Goal: Information Seeking & Learning: Find specific fact

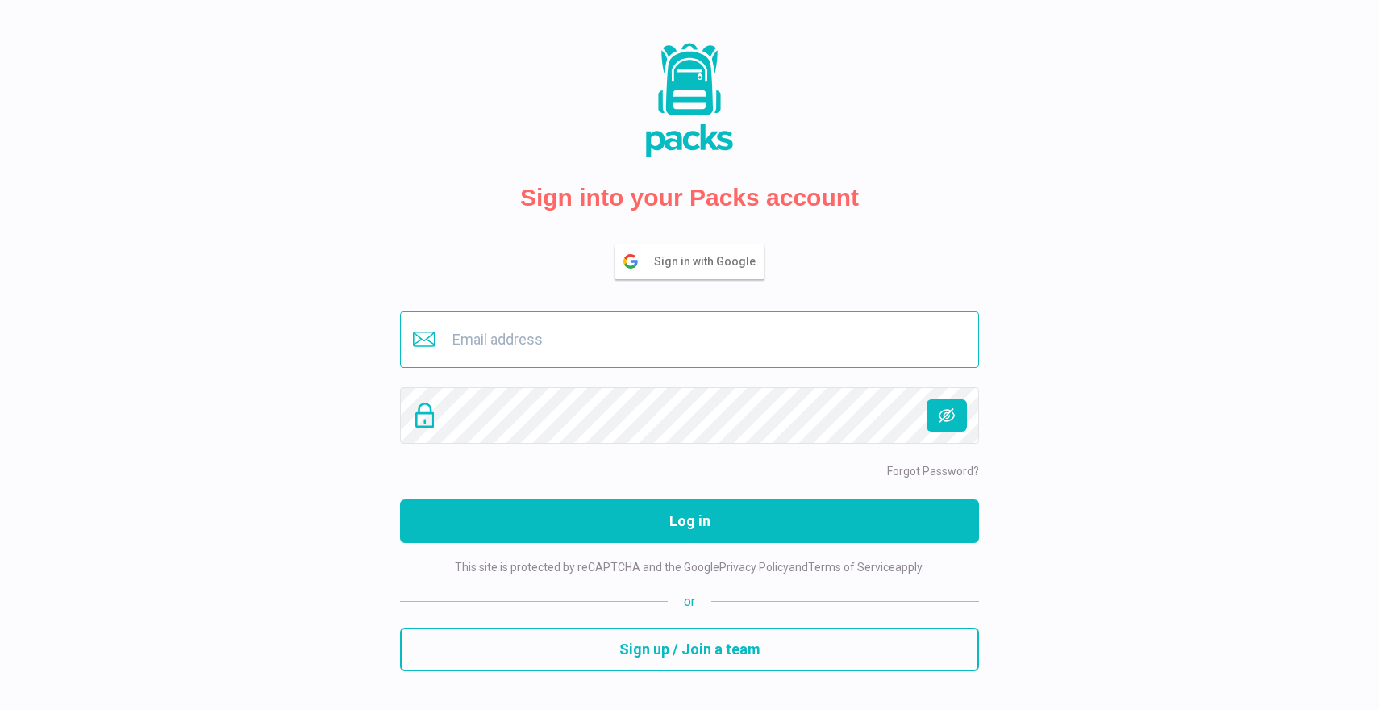
type input "[EMAIL_ADDRESS][DOMAIN_NAME]"
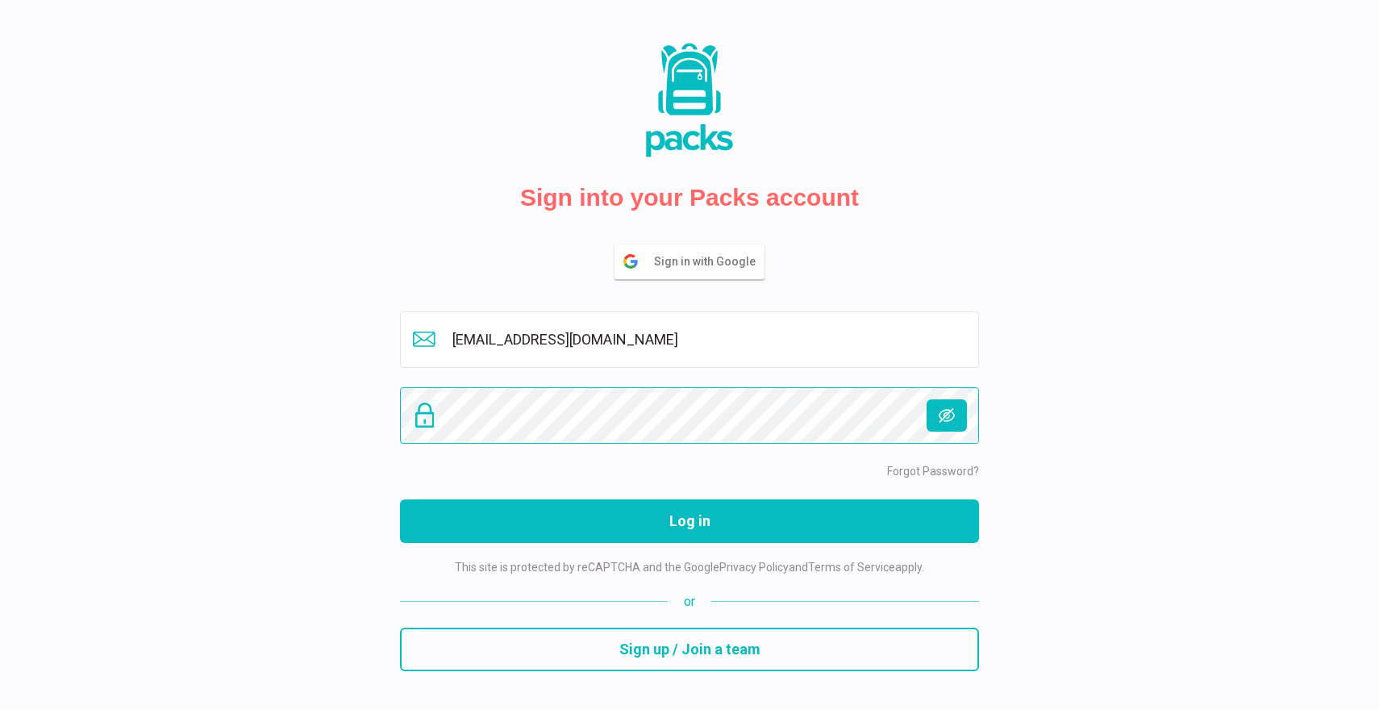
click at [690, 520] on button "Log in" at bounding box center [689, 521] width 579 height 44
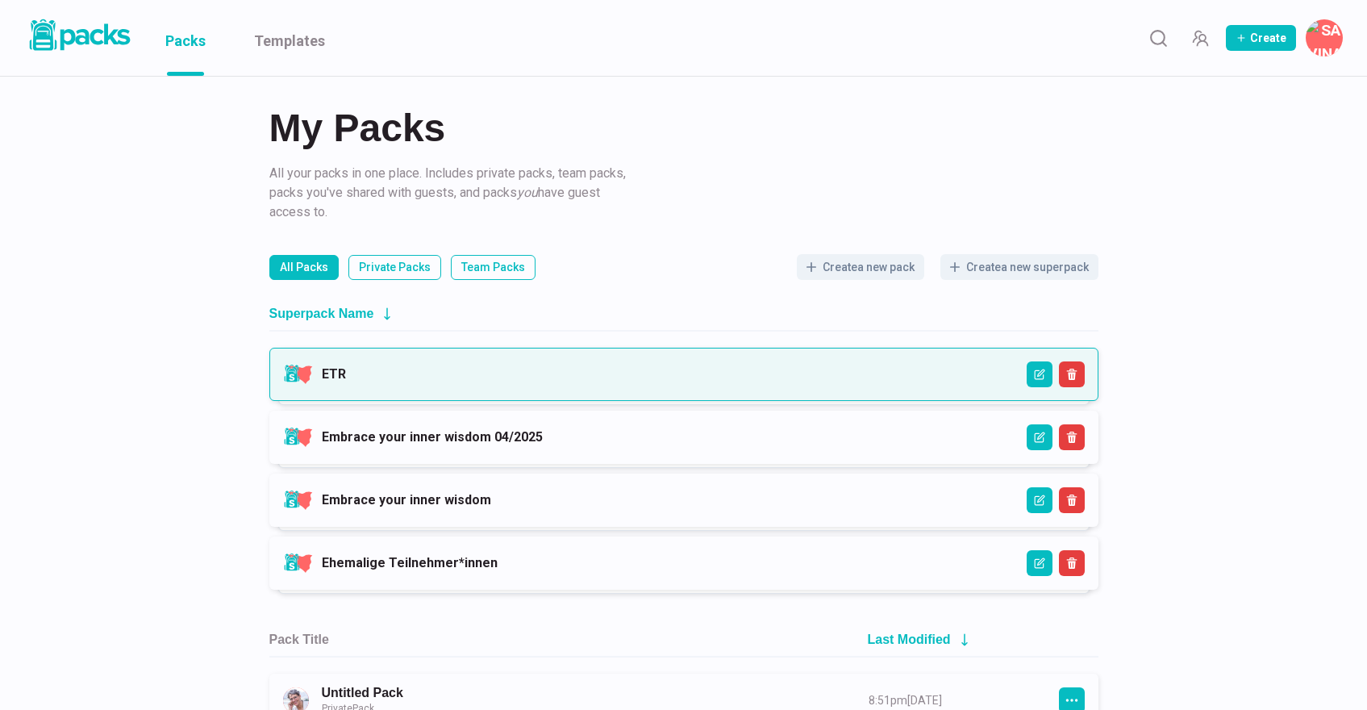
click at [346, 380] on link "ETR" at bounding box center [334, 373] width 24 height 15
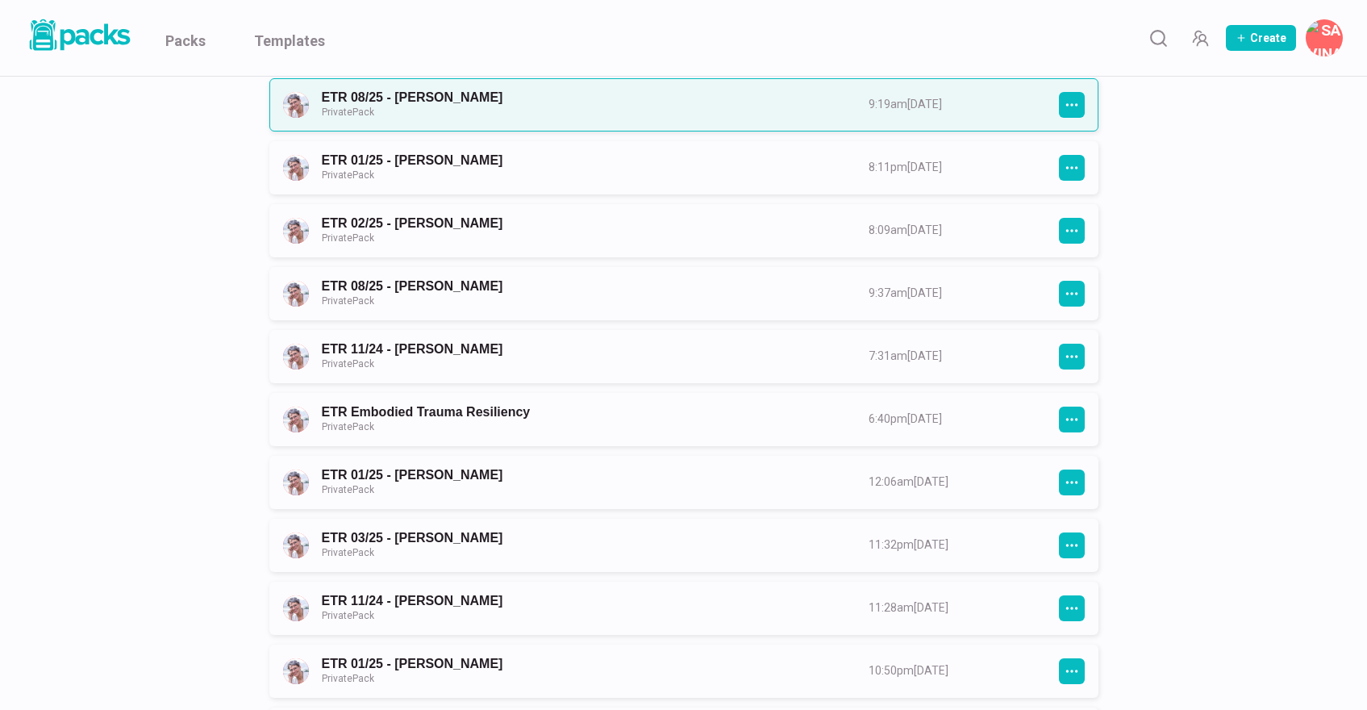
scroll to position [505, 0]
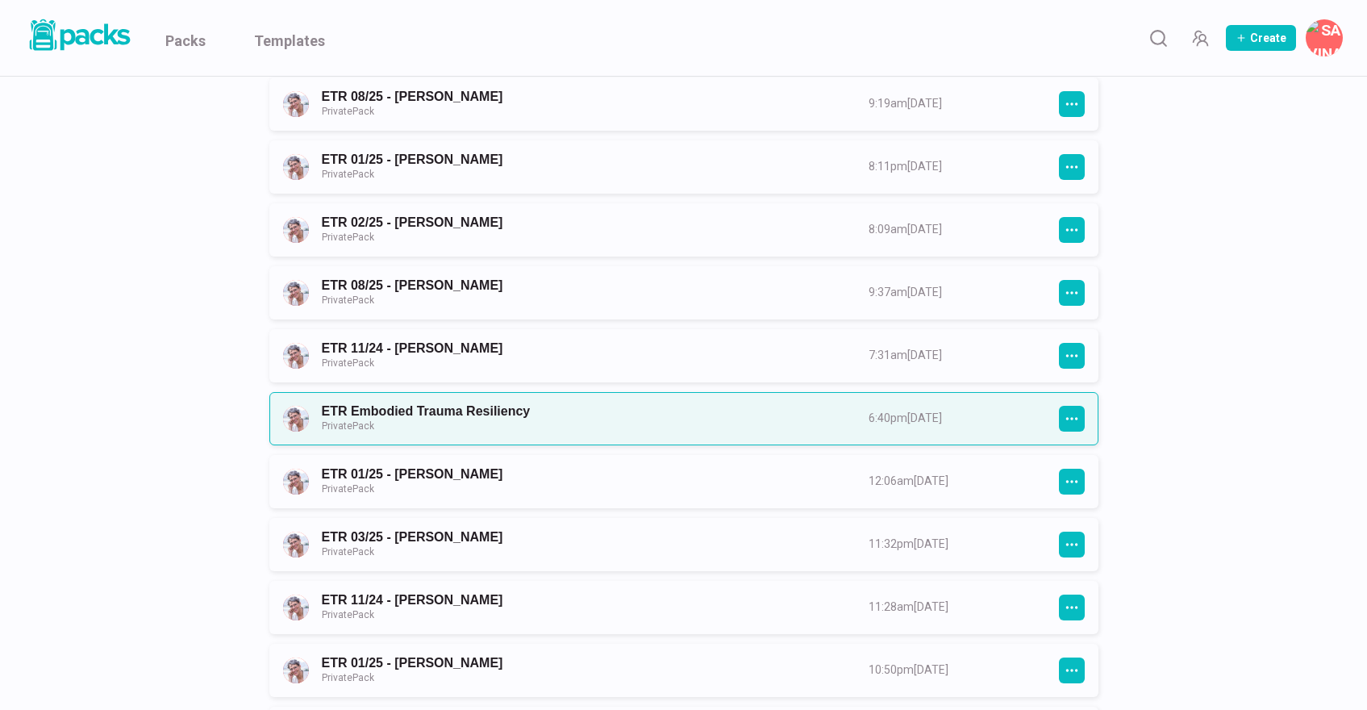
click at [461, 409] on link "ETR Embodied Trauma Resiliency Private Pack" at bounding box center [581, 418] width 518 height 30
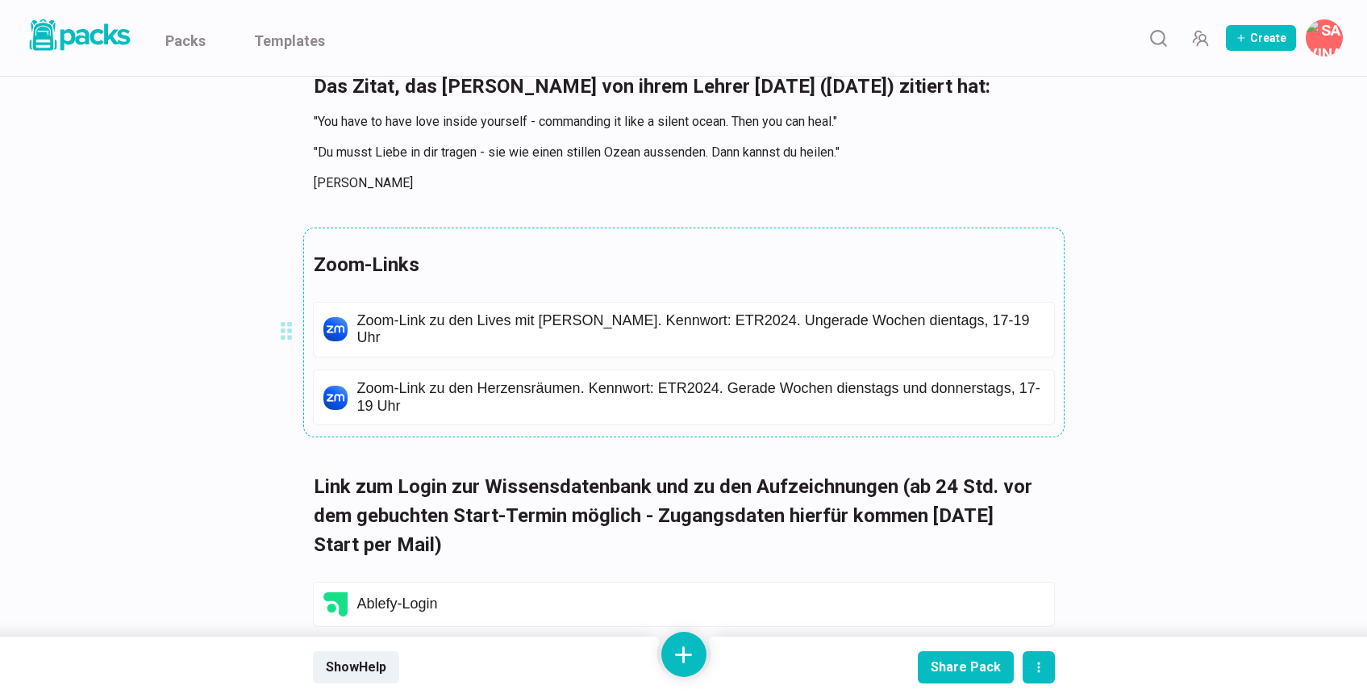
scroll to position [4668, 4]
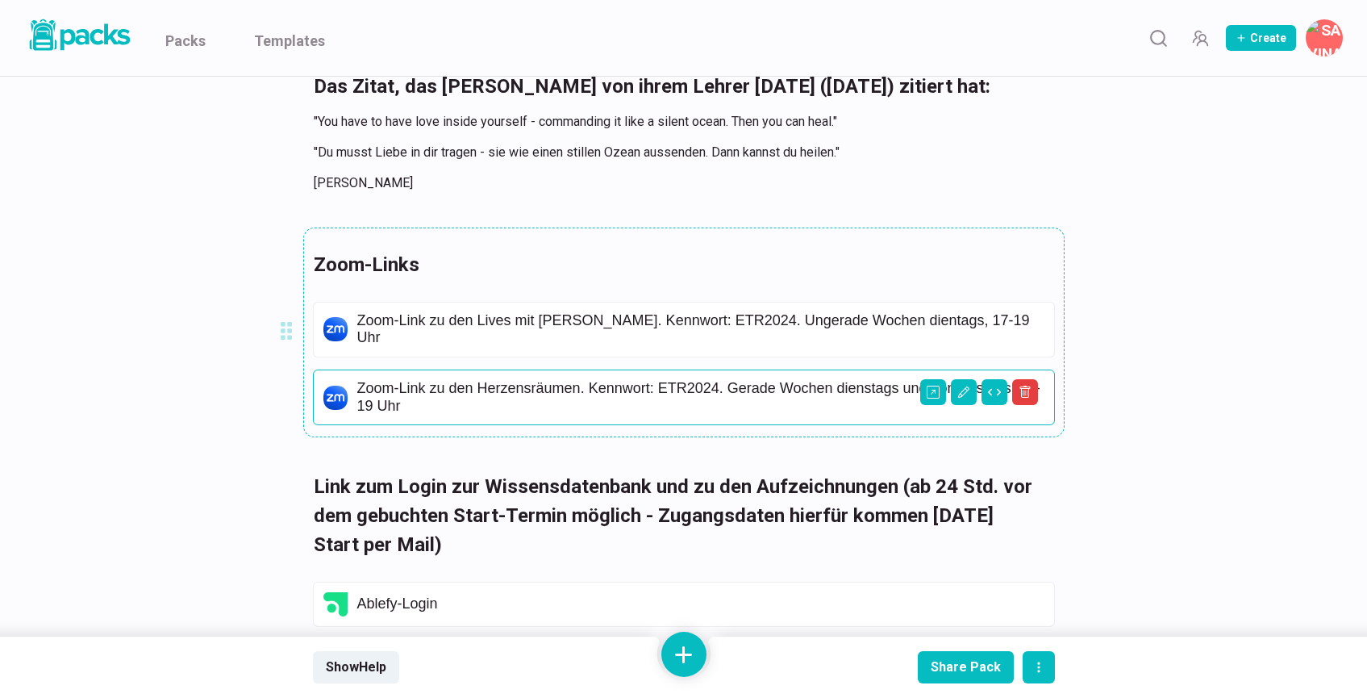
click at [619, 388] on p "Zoom-Link zu den Herzensräumen. Kennwort: ETR2024. Gerade Wochen dienstags und …" at bounding box center [700, 397] width 687 height 35
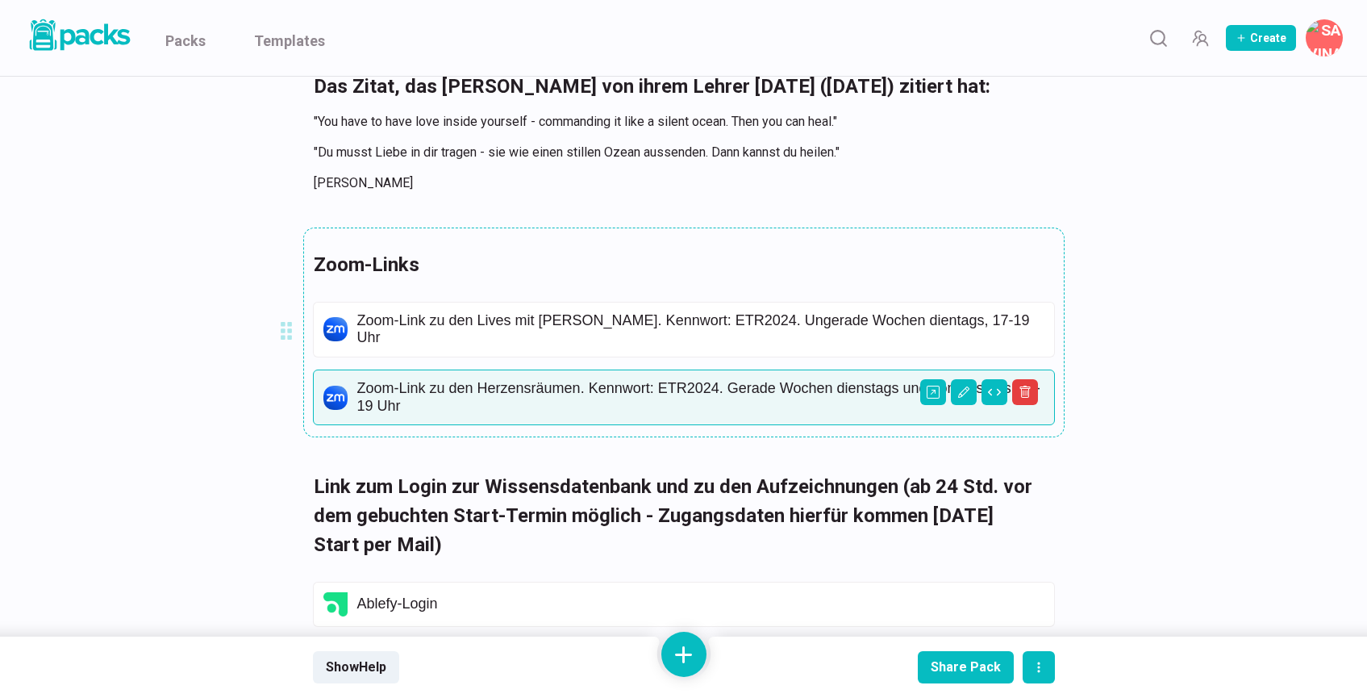
click at [634, 380] on p "Zoom-Link zu den Herzensräumen. Kennwort: ETR2024. Gerade Wochen dienstags und …" at bounding box center [700, 397] width 687 height 35
click at [335, 393] on img at bounding box center [335, 398] width 24 height 24
click at [357, 394] on p "Zoom-Link zu den Herzensräumen. Kennwort: ETR2024. Gerade Wochen dienstags und …" at bounding box center [700, 397] width 687 height 35
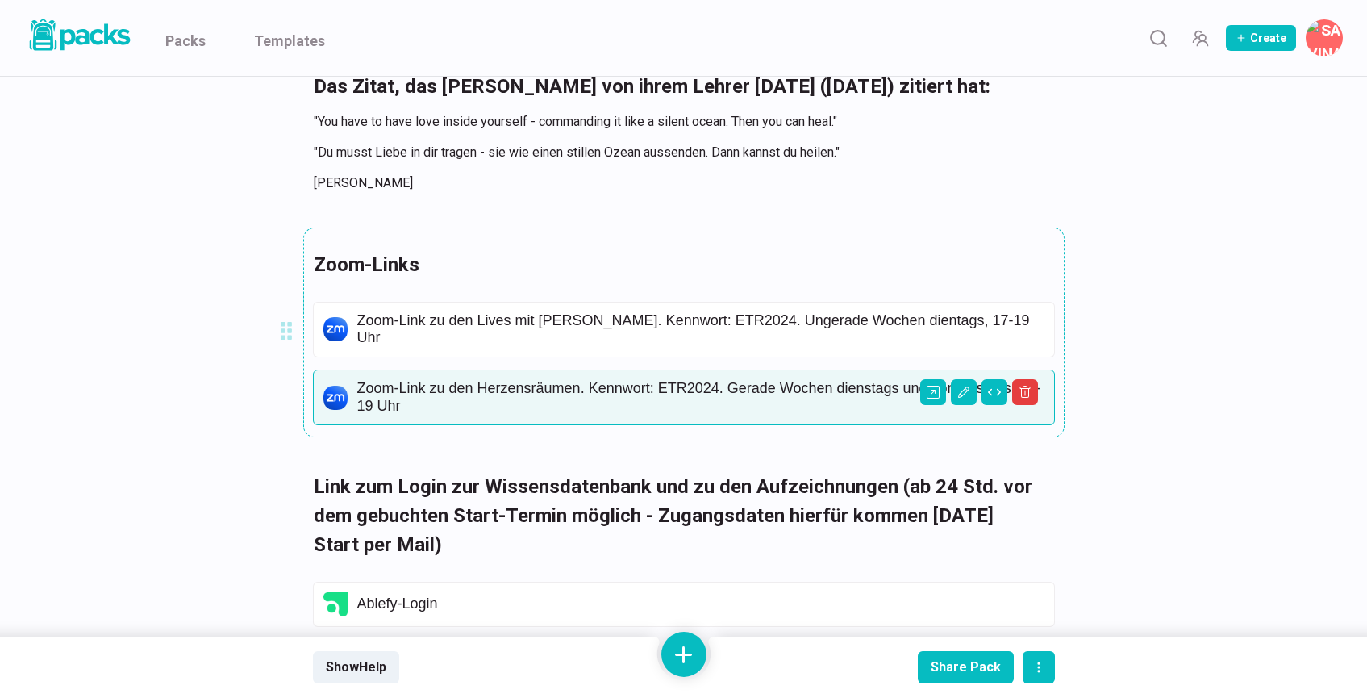
click at [357, 394] on p "Zoom-Link zu den Herzensräumen. Kennwort: ETR2024. Gerade Wochen dienstags und …" at bounding box center [700, 397] width 687 height 35
click at [933, 391] on icon "Open external link" at bounding box center [933, 392] width 13 height 13
click at [931, 390] on icon "Open external link" at bounding box center [933, 392] width 13 height 13
